Goal: Task Accomplishment & Management: Manage account settings

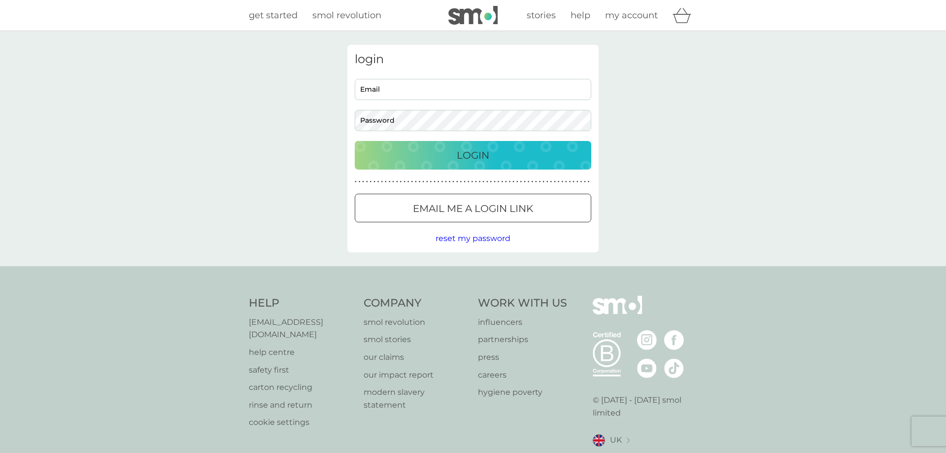
click at [409, 93] on input "Email" at bounding box center [473, 89] width 236 height 21
type input "[EMAIL_ADDRESS][DOMAIN_NAME]"
click at [405, 158] on div "Login" at bounding box center [473, 155] width 217 height 16
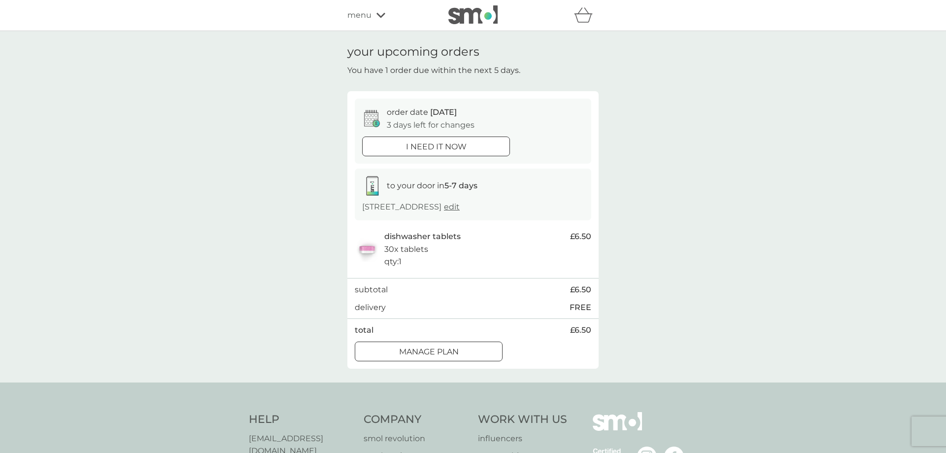
click at [432, 348] on div at bounding box center [428, 351] width 35 height 10
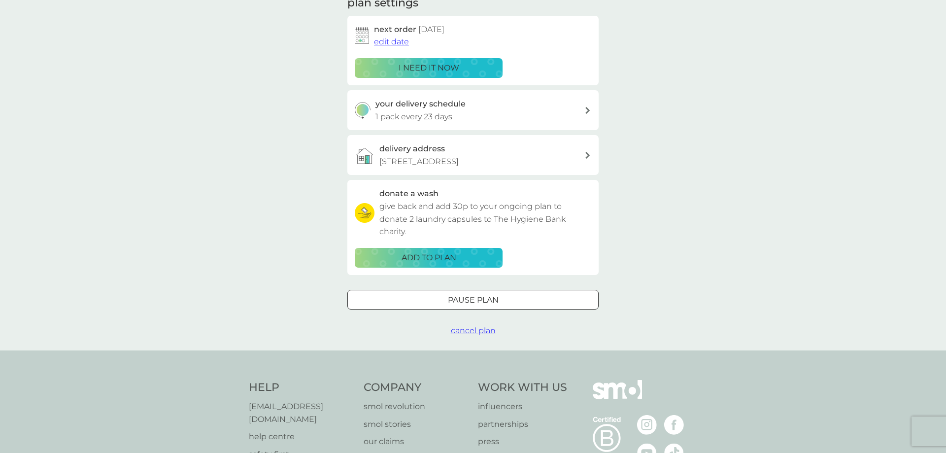
scroll to position [50, 0]
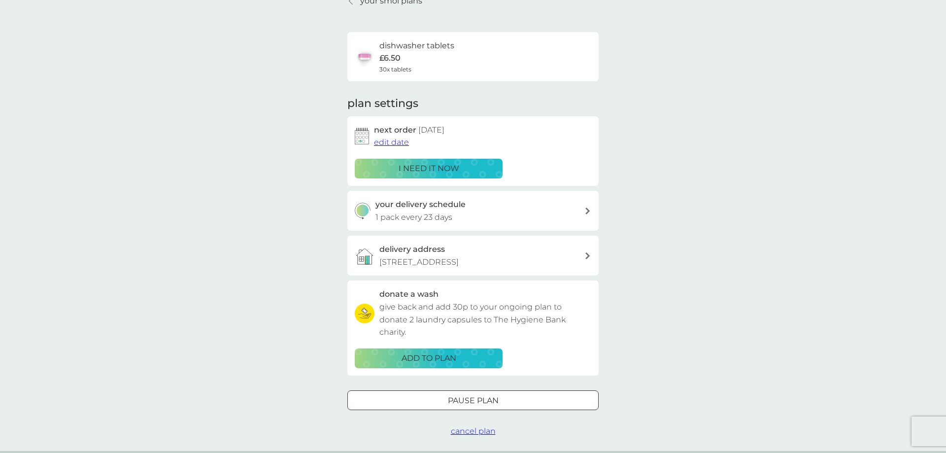
click at [400, 213] on p "1 pack every 23 days" at bounding box center [413, 217] width 77 height 13
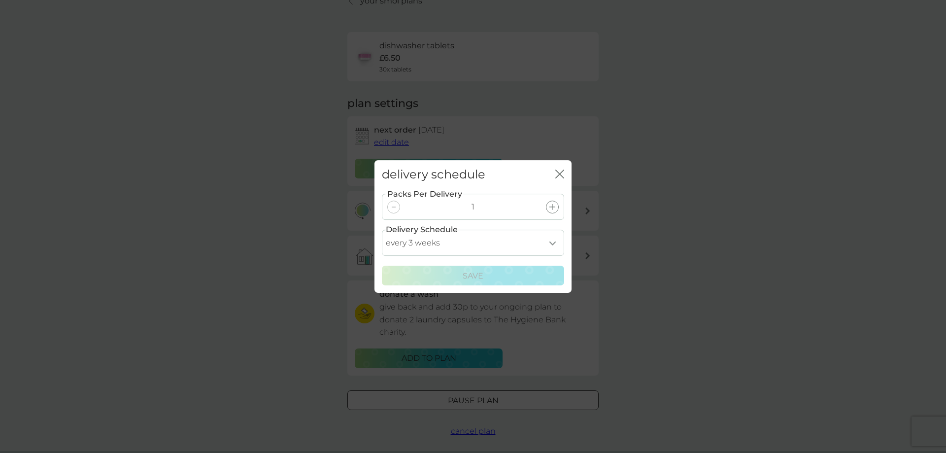
click at [382, 230] on select "every 1 week every 2 weeks every 3 weeks every 4 weeks every 5 weeks every 6 we…" at bounding box center [473, 243] width 182 height 26
select select "28"
click option "every 4 weeks" at bounding box center [0, 0] width 0 height 0
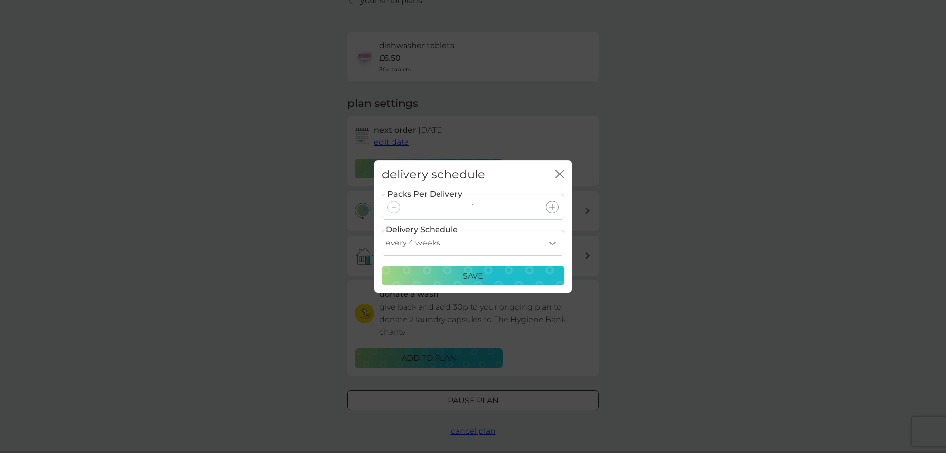
click at [467, 275] on p "Save" at bounding box center [473, 275] width 21 height 13
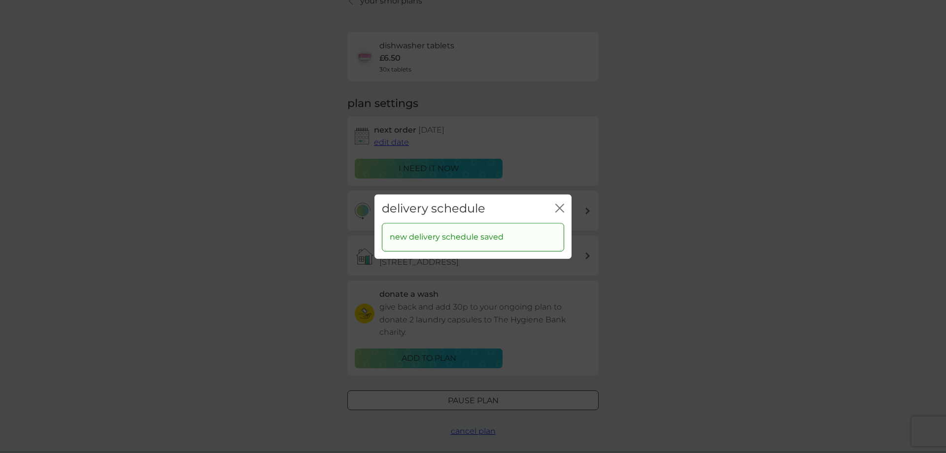
click at [557, 204] on icon "close" at bounding box center [559, 207] width 9 height 9
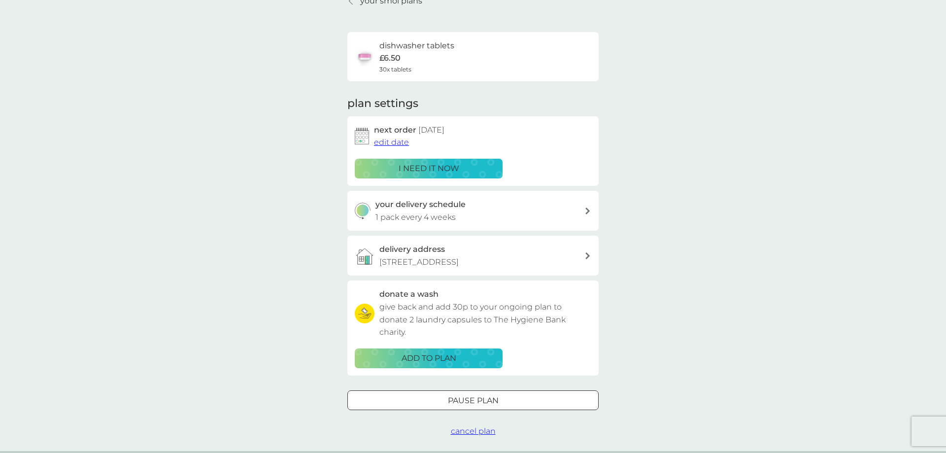
click at [405, 142] on span "edit date" at bounding box center [391, 141] width 35 height 9
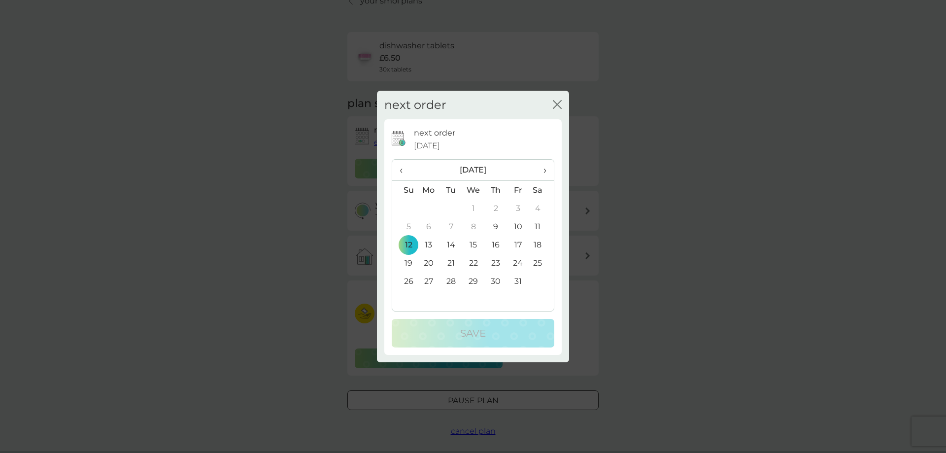
click at [410, 284] on td "26" at bounding box center [404, 281] width 25 height 18
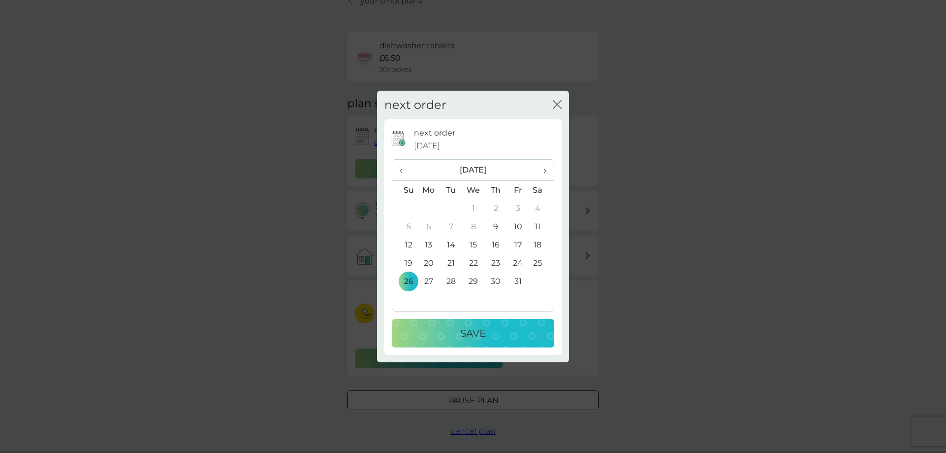
click at [480, 328] on p "Save" at bounding box center [473, 333] width 26 height 16
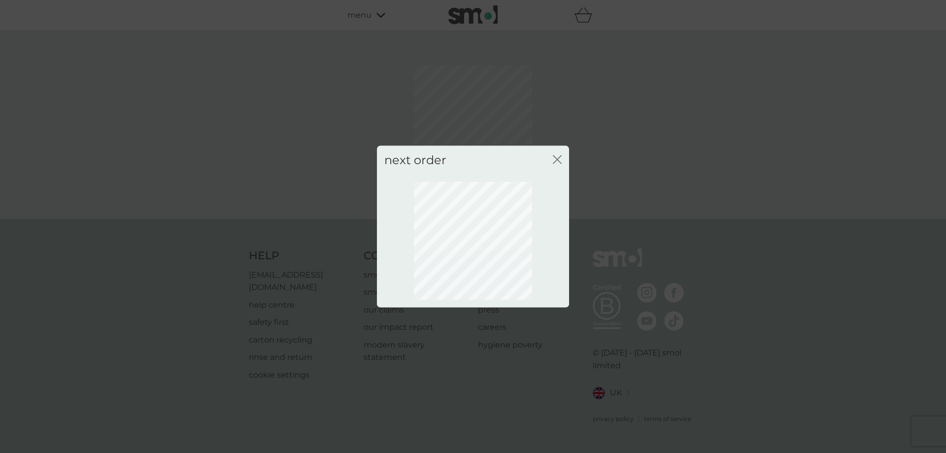
scroll to position [0, 0]
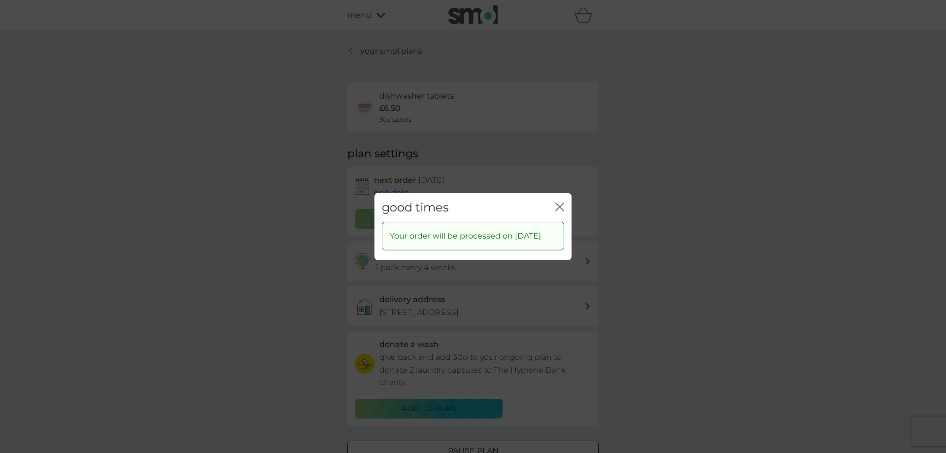
click at [560, 202] on icon "close" at bounding box center [559, 206] width 9 height 9
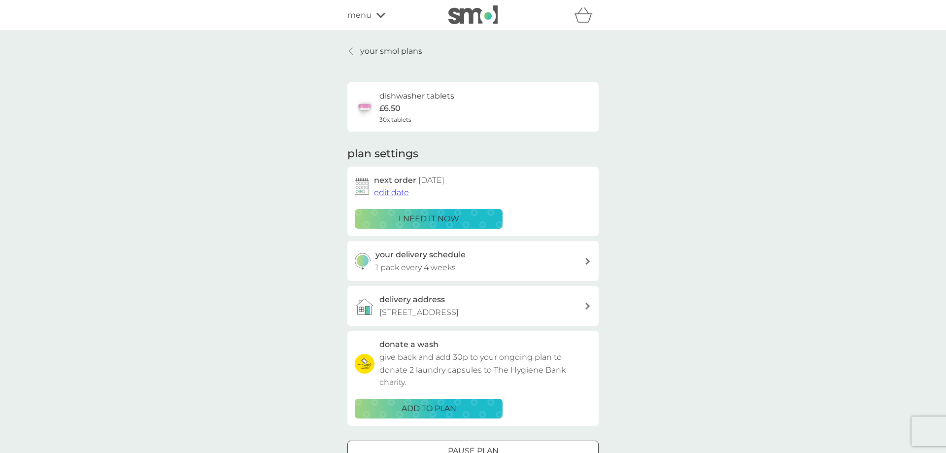
click at [291, 187] on div "your smol plans dishwasher tablets £6.50 30x tablets plan settings next order 2…" at bounding box center [473, 266] width 946 height 470
click at [383, 49] on p "your smol plans" at bounding box center [391, 51] width 62 height 13
